Goal: Task Accomplishment & Management: Manage account settings

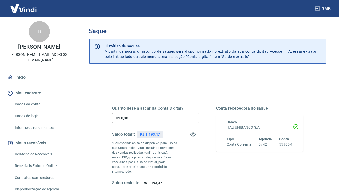
click at [154, 121] on input "R$ 0,00" at bounding box center [155, 118] width 87 height 10
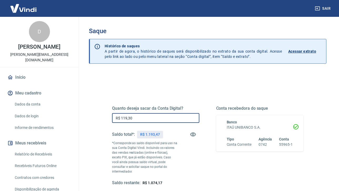
type input "R$ 1.193,00"
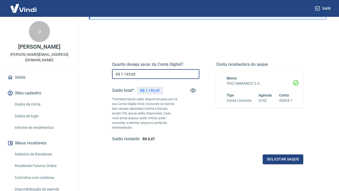
scroll to position [45, 0]
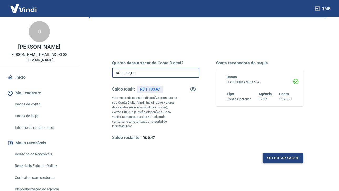
click at [288, 153] on button "Solicitar saque" at bounding box center [282, 158] width 40 height 10
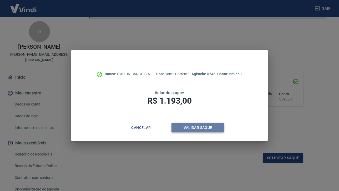
click at [200, 127] on button "Validar saque" at bounding box center [197, 128] width 53 height 10
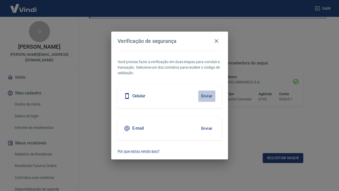
click at [205, 94] on button "Enviar" at bounding box center [206, 95] width 17 height 11
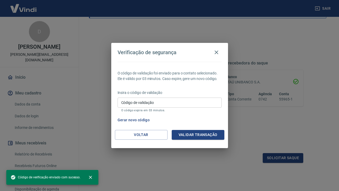
click at [167, 105] on input "Código de validação" at bounding box center [169, 102] width 104 height 10
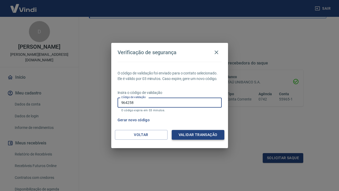
type input "964258"
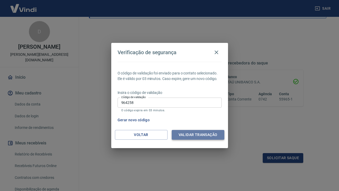
click at [202, 133] on button "Validar transação" at bounding box center [197, 135] width 53 height 10
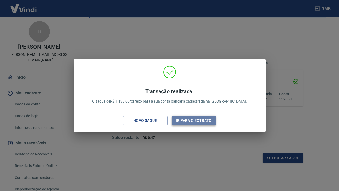
click at [187, 119] on button "Ir para o extrato" at bounding box center [193, 121] width 44 height 10
